Goal: Task Accomplishment & Management: Use online tool/utility

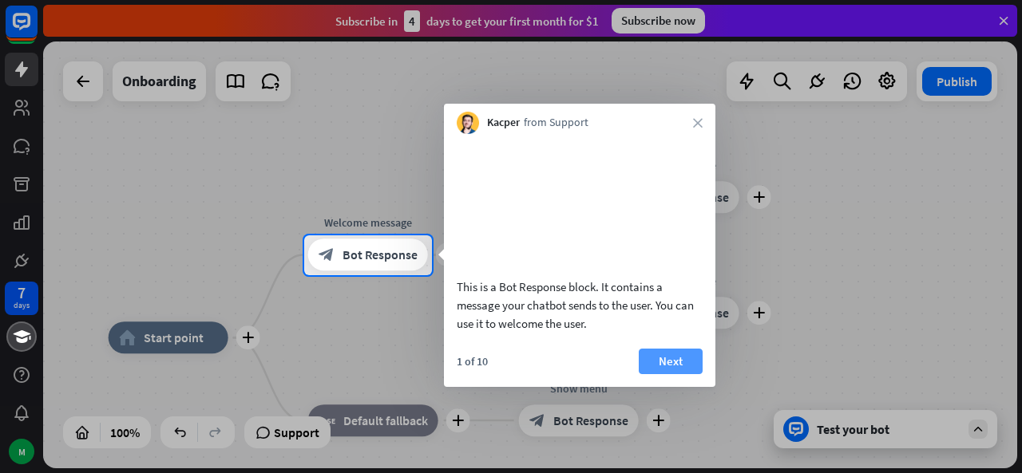
click at [676, 374] on button "Next" at bounding box center [671, 362] width 64 height 26
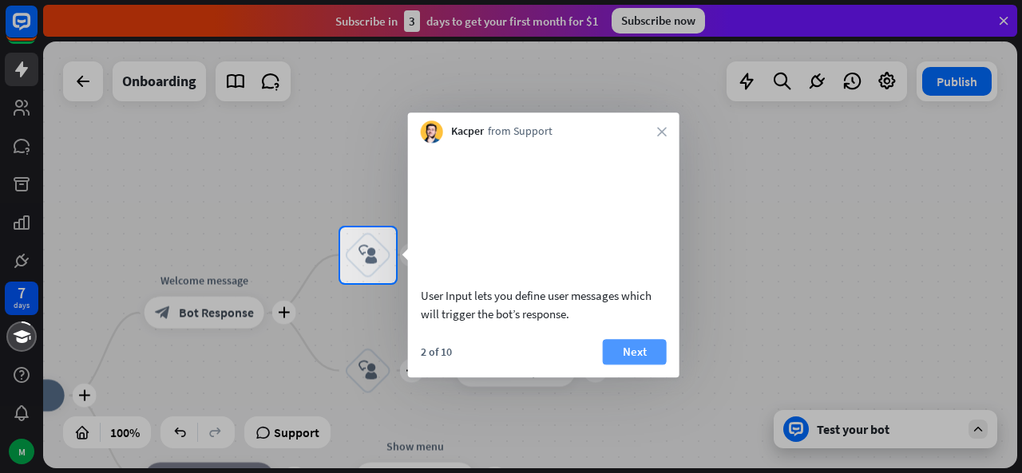
click at [639, 363] on button "Next" at bounding box center [635, 352] width 64 height 26
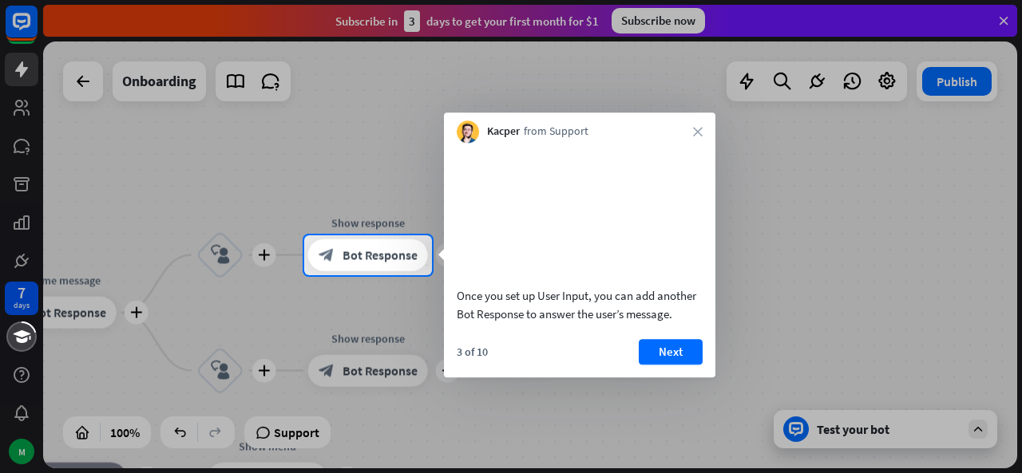
click at [639, 363] on button "Next" at bounding box center [671, 352] width 64 height 26
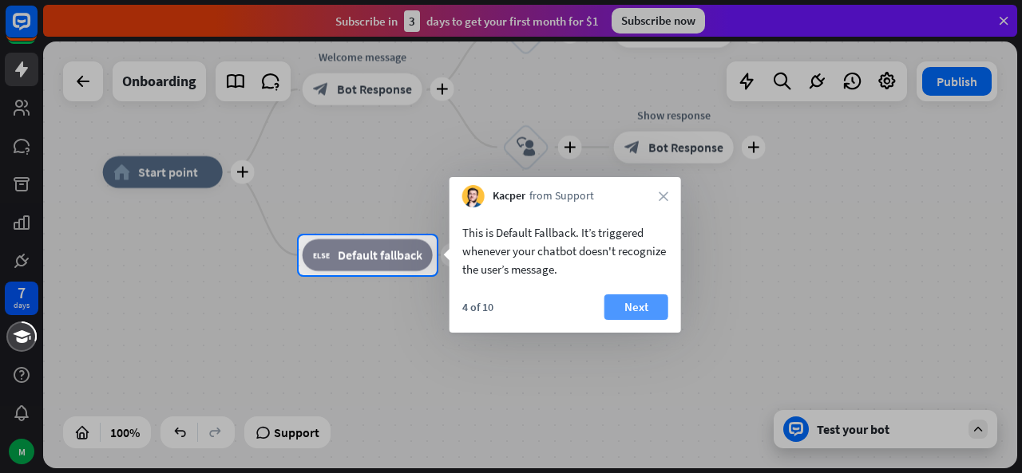
click at [653, 304] on button "Next" at bounding box center [636, 308] width 64 height 26
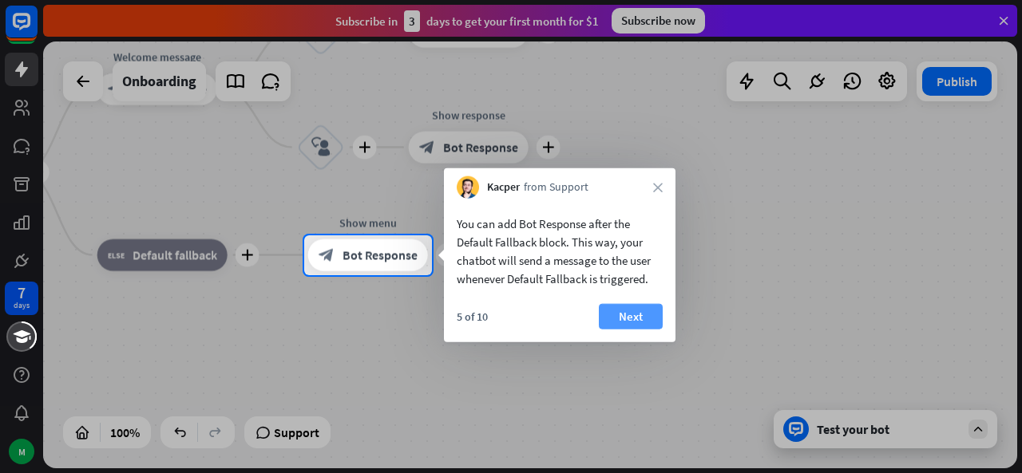
click at [643, 311] on button "Next" at bounding box center [631, 317] width 64 height 26
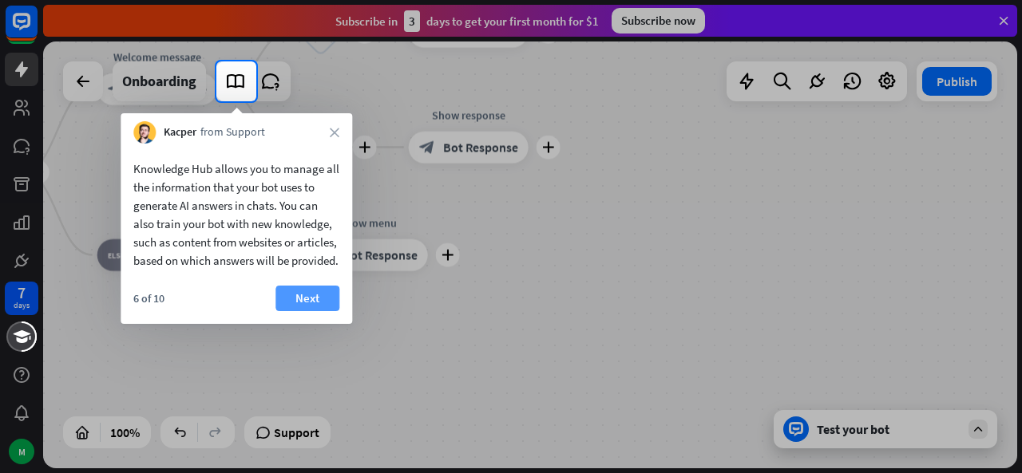
click at [299, 311] on button "Next" at bounding box center [307, 299] width 64 height 26
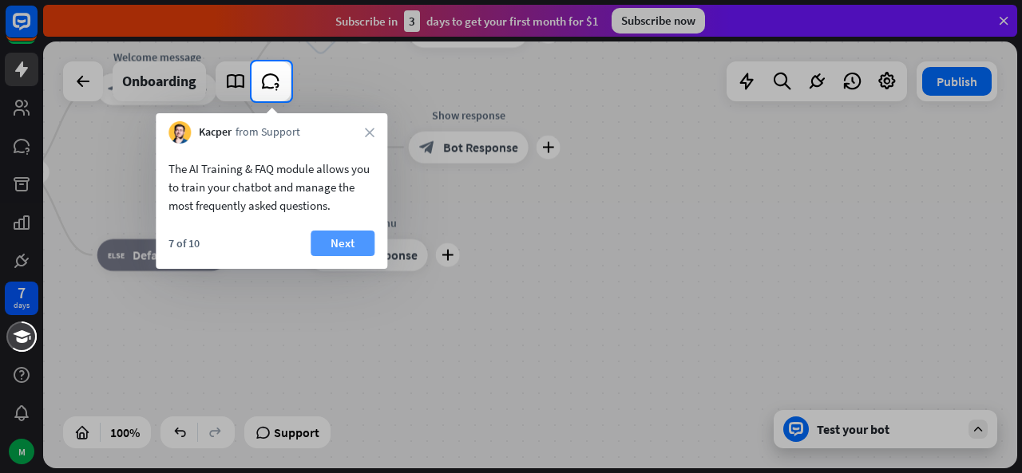
click at [362, 246] on button "Next" at bounding box center [343, 244] width 64 height 26
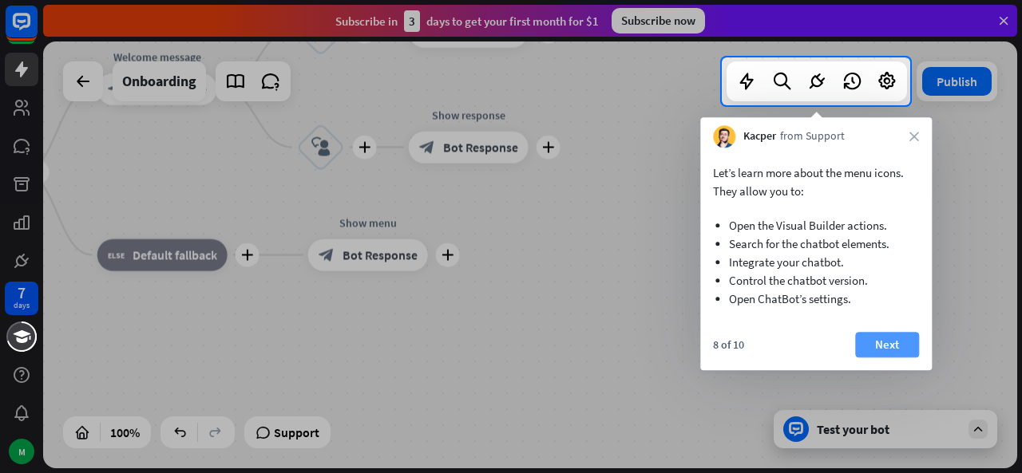
click at [904, 349] on button "Next" at bounding box center [887, 345] width 64 height 26
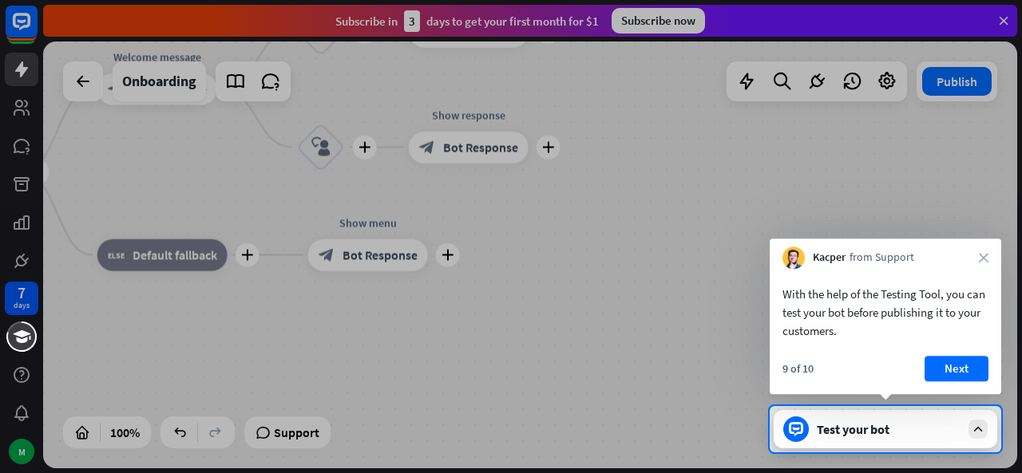
click at [694, 343] on div at bounding box center [511, 203] width 1022 height 406
click at [951, 356] on button "Next" at bounding box center [956, 369] width 64 height 26
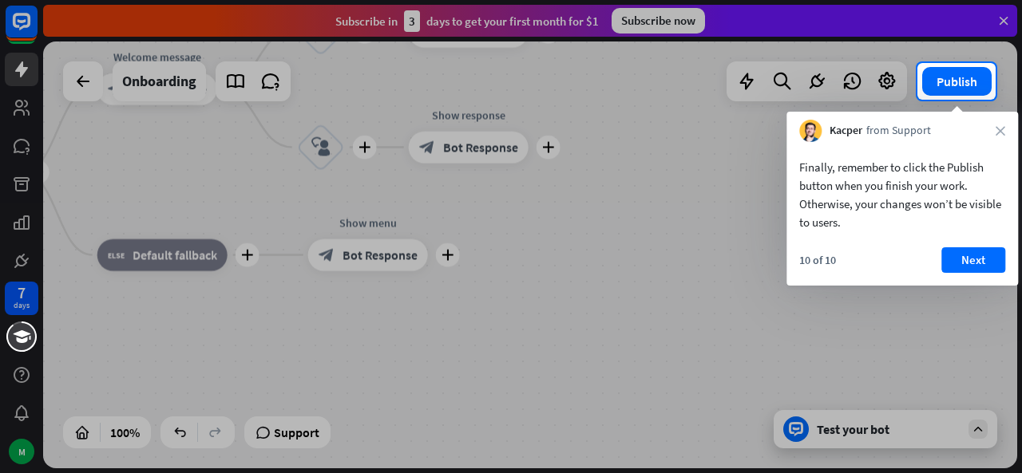
drag, startPoint x: 688, startPoint y: 293, endPoint x: 869, endPoint y: 291, distance: 181.2
click at [819, 291] on div at bounding box center [511, 287] width 1022 height 374
click at [958, 253] on button "Next" at bounding box center [973, 260] width 64 height 26
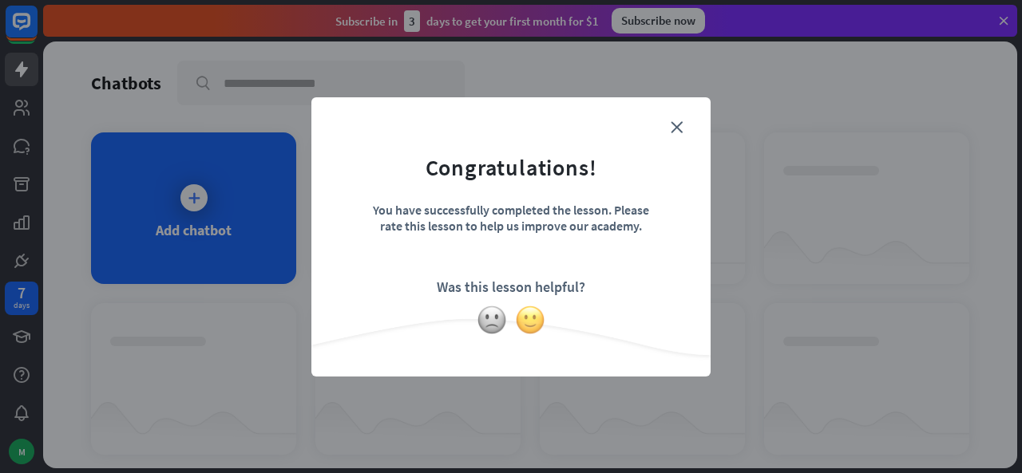
click at [526, 323] on img at bounding box center [530, 320] width 30 height 30
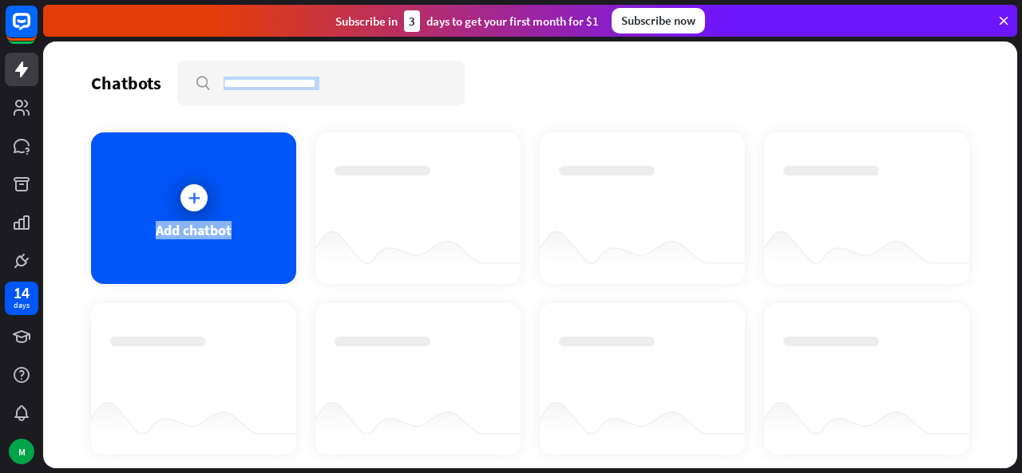
drag, startPoint x: 1021, startPoint y: 99, endPoint x: 1021, endPoint y: 261, distance: 162.1
click at [1021, 261] on div "Chatbots search Add chatbot Get started How to start building your chatbots Wat…" at bounding box center [532, 258] width 979 height 432
click at [990, 196] on div "Chatbots search Add chatbot Get started How to start building your chatbots Wat…" at bounding box center [530, 255] width 974 height 427
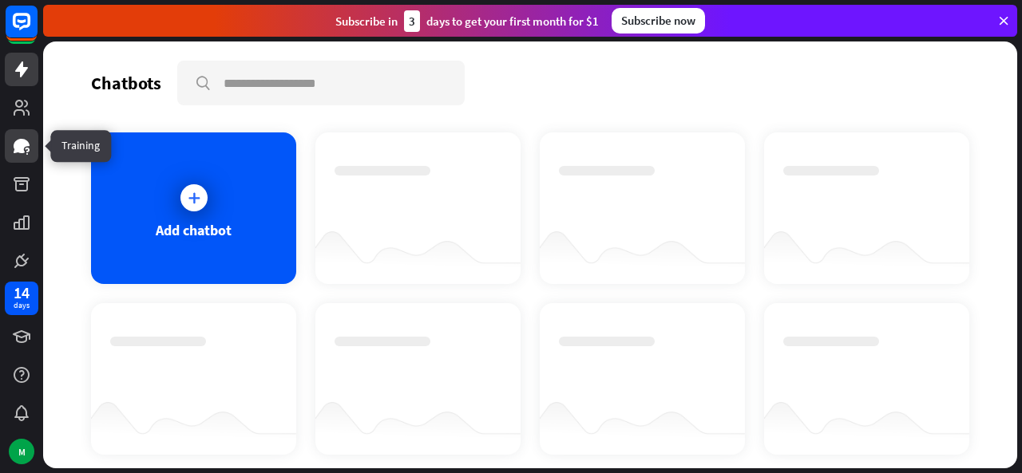
click at [26, 152] on icon at bounding box center [21, 146] width 19 height 19
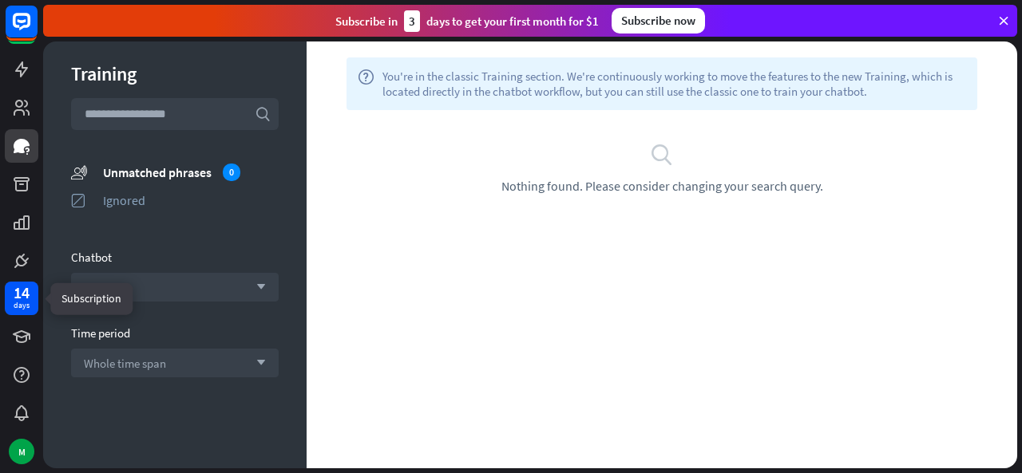
click at [18, 294] on div "14" at bounding box center [22, 293] width 16 height 14
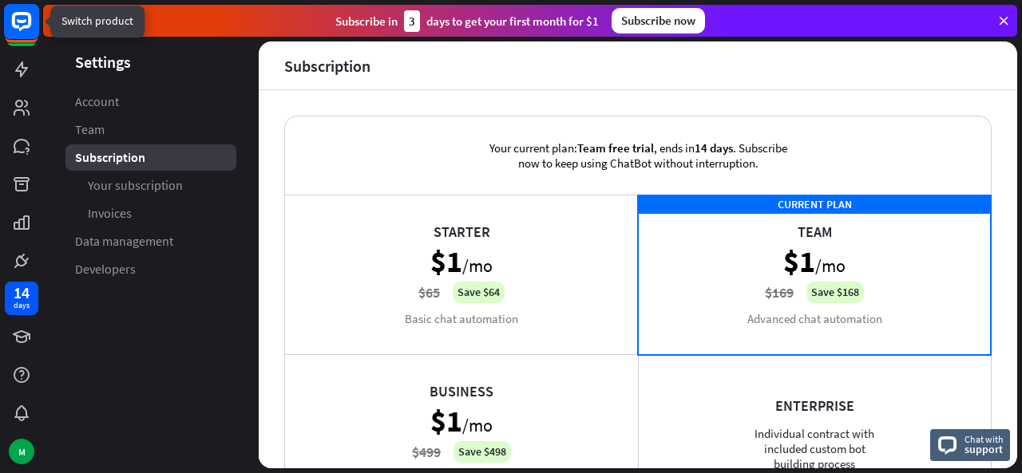
click at [22, 22] on icon at bounding box center [22, 21] width 10 height 4
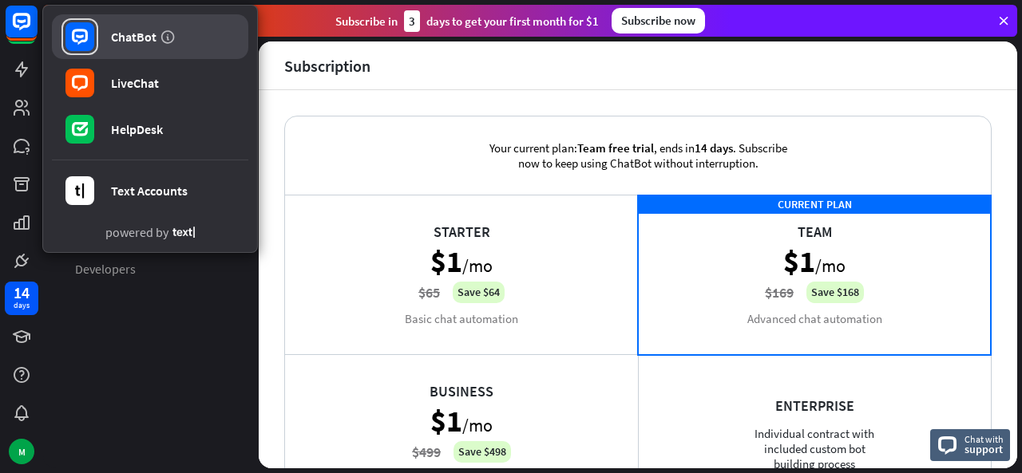
click at [109, 33] on link "ChatBot" at bounding box center [150, 36] width 196 height 45
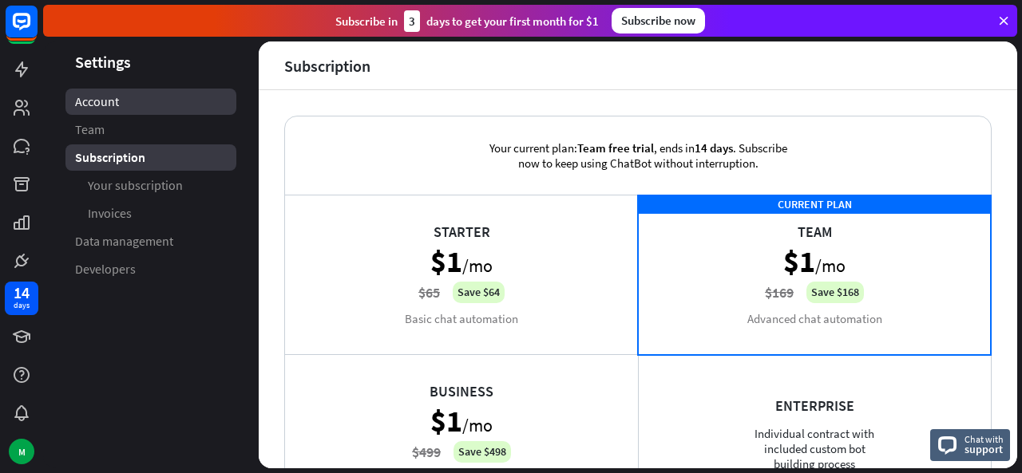
click at [154, 101] on link "Account" at bounding box center [150, 102] width 171 height 26
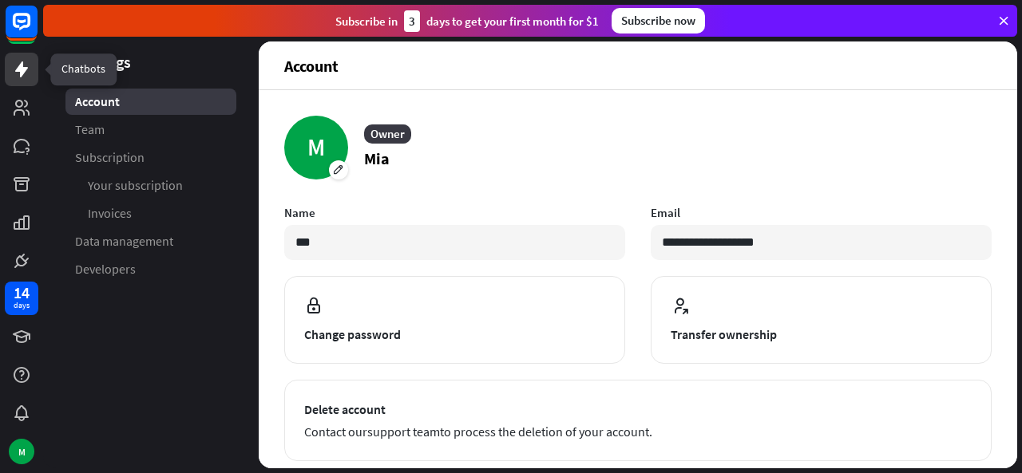
click at [18, 68] on icon at bounding box center [21, 69] width 13 height 16
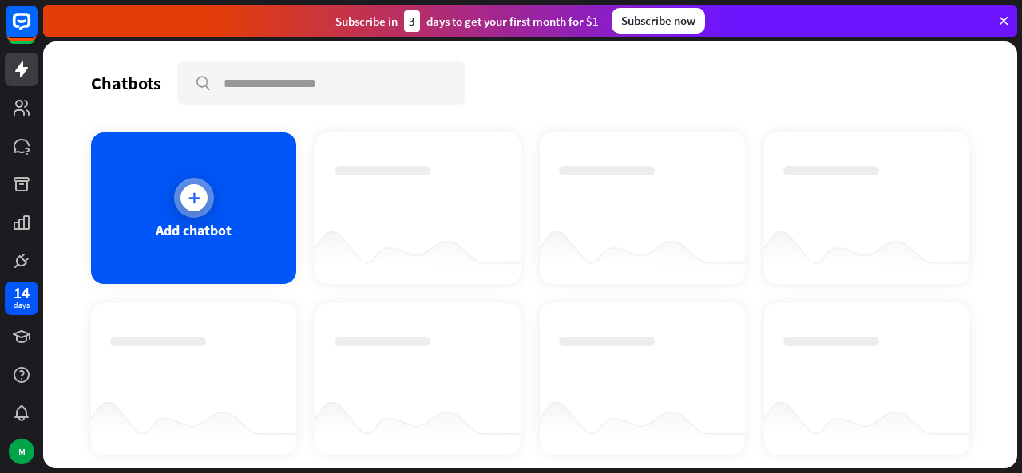
click at [201, 214] on div at bounding box center [194, 198] width 40 height 40
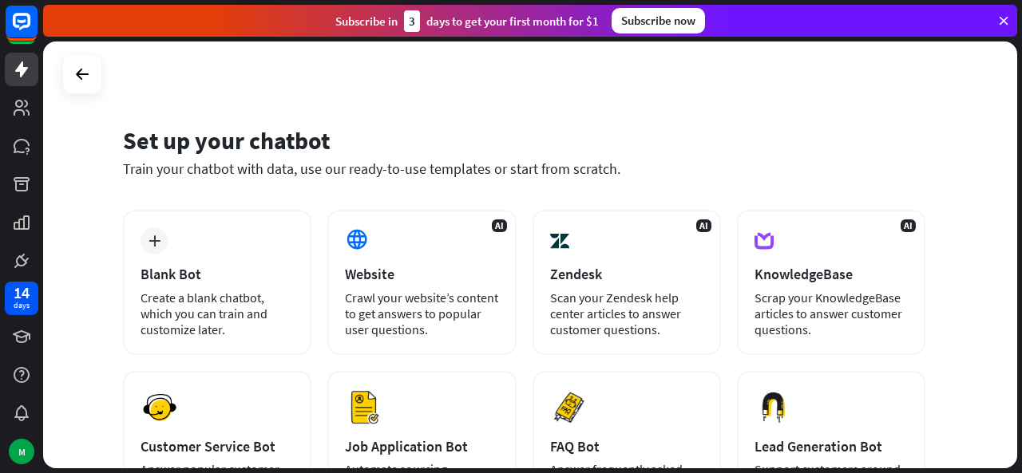
drag, startPoint x: 1021, startPoint y: 213, endPoint x: 1020, endPoint y: 259, distance: 46.3
click at [1020, 259] on div "Set up your chatbot Train your chatbot with data, use our ready-to-use template…" at bounding box center [532, 258] width 979 height 432
click at [875, 172] on div "Train your chatbot with data, use our ready-to-use templates or start from scra…" at bounding box center [524, 169] width 802 height 18
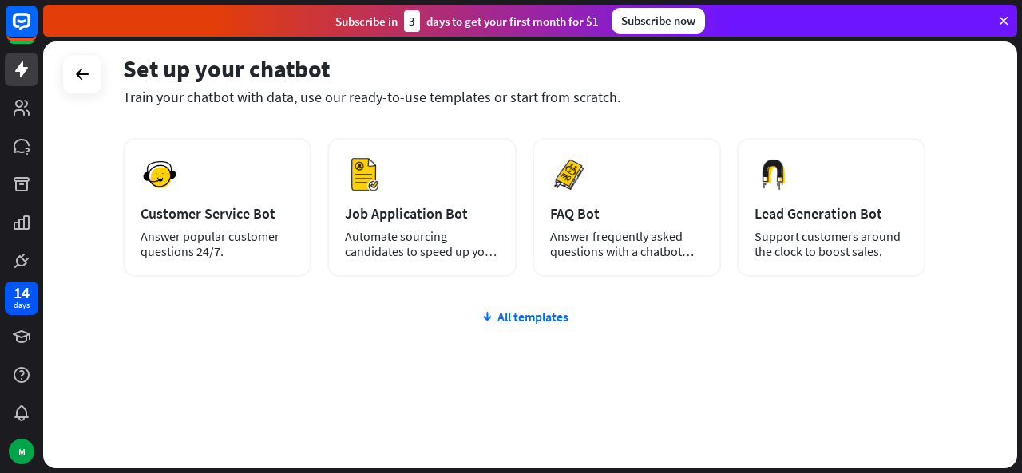
drag, startPoint x: 1021, startPoint y: 330, endPoint x: 1021, endPoint y: 231, distance: 99.0
click at [1021, 231] on html "14 days M close Product Help First steps Get started with ChatBot Help Center F…" at bounding box center [511, 236] width 1022 height 473
click at [473, 304] on div "plus Blank Bot Create a blank chatbot, which you can train and customize later.…" at bounding box center [524, 223] width 802 height 492
click at [495, 311] on div "All templates" at bounding box center [524, 317] width 802 height 16
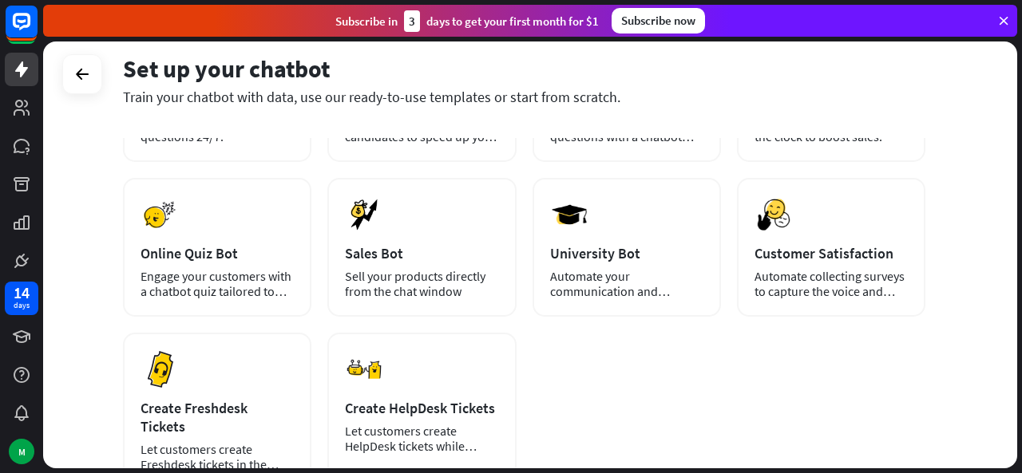
scroll to position [308, 0]
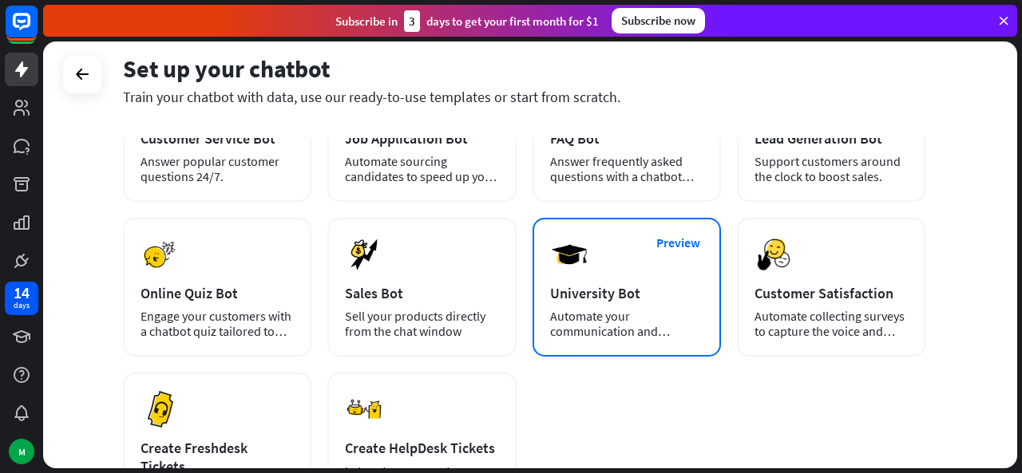
click at [559, 306] on div "Preview University Bot Automate your communication and admission process." at bounding box center [626, 287] width 188 height 139
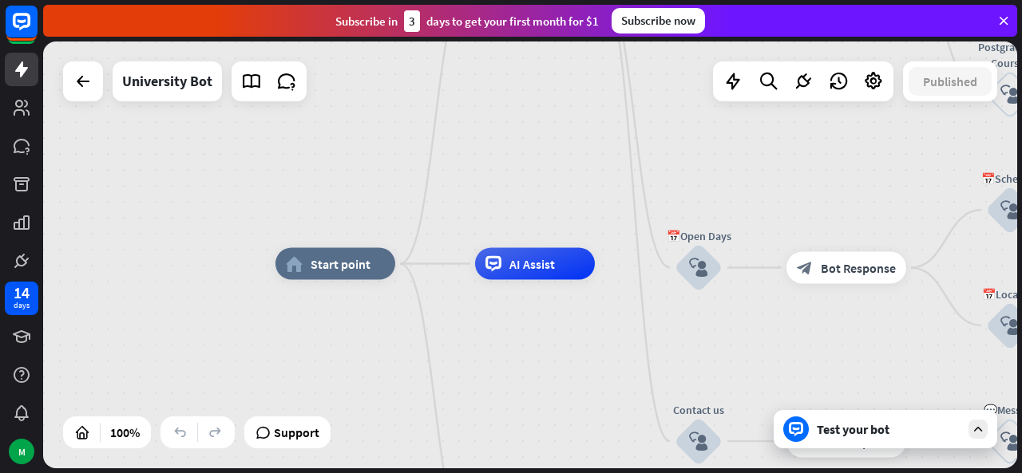
drag, startPoint x: 717, startPoint y: 189, endPoint x: 754, endPoint y: 198, distance: 38.5
click at [754, 198] on div "home_2 Start point Welcome message block_bot_response Bot Response ✨Main menu b…" at bounding box center [530, 255] width 974 height 427
click at [845, 271] on span "Bot Response" at bounding box center [858, 268] width 75 height 16
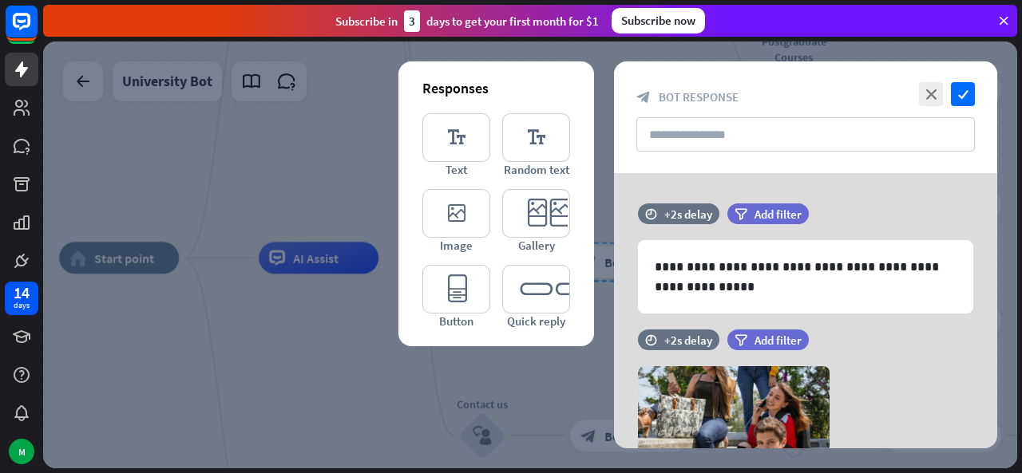
drag, startPoint x: 820, startPoint y: 311, endPoint x: 794, endPoint y: 311, distance: 26.4
click at [794, 311] on div at bounding box center [530, 255] width 974 height 427
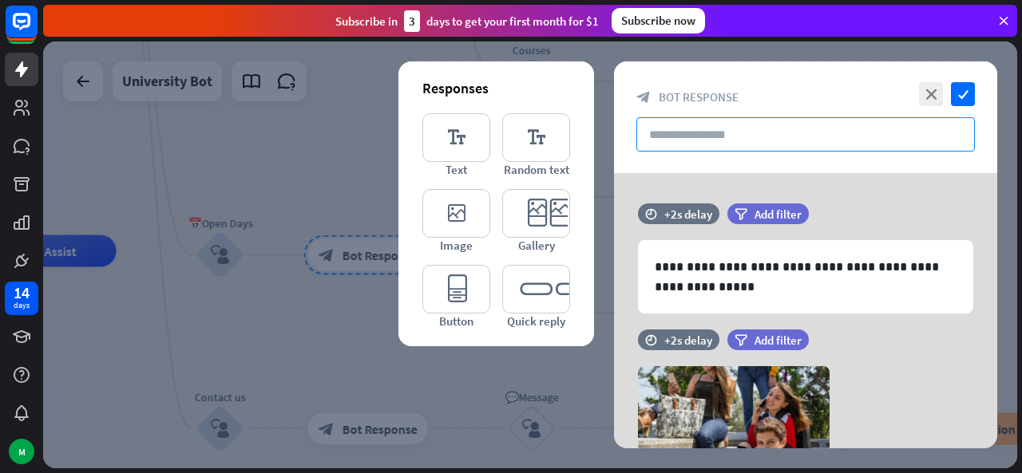
click at [674, 132] on input "text" at bounding box center [805, 134] width 338 height 34
